Goal: Find specific page/section: Find specific page/section

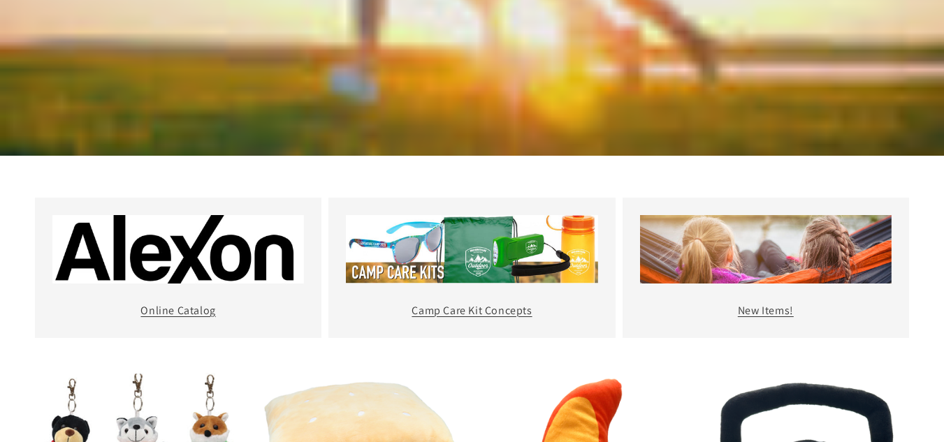
scroll to position [419, 0]
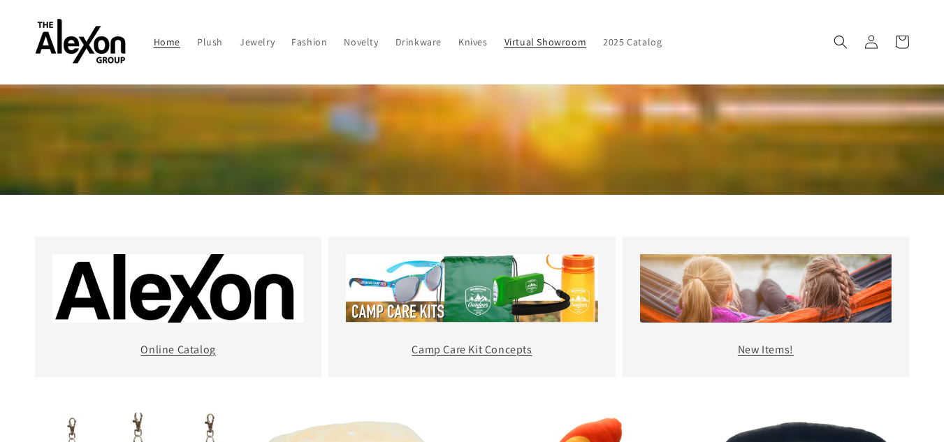
click at [527, 41] on span "Virtual Showroom" at bounding box center [545, 42] width 82 height 13
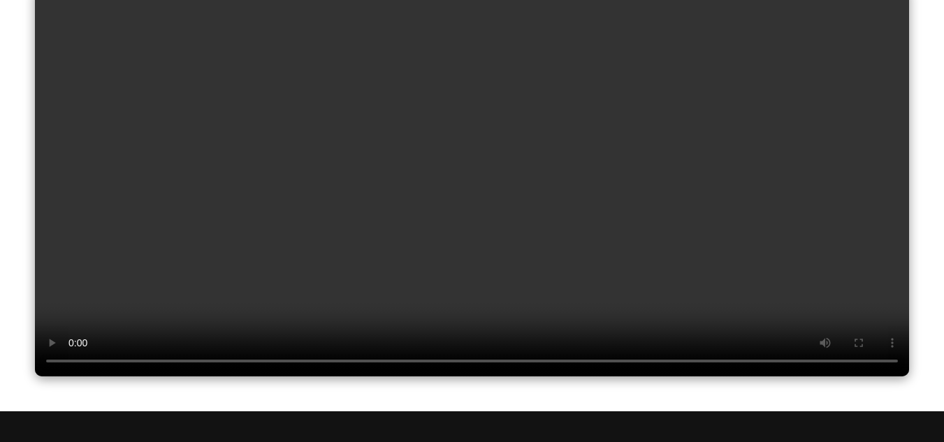
scroll to position [210, 0]
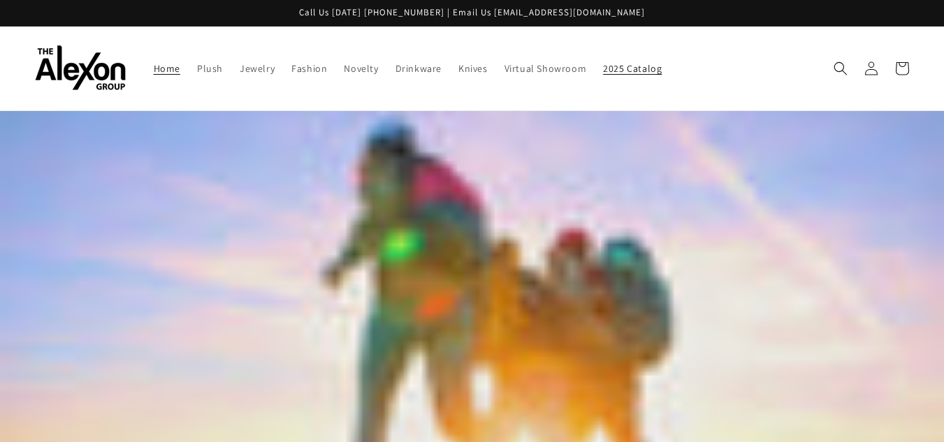
click at [634, 73] on span "2025 Catalog" at bounding box center [632, 68] width 59 height 13
